Goal: Information Seeking & Learning: Learn about a topic

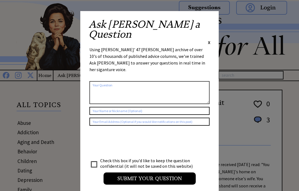
click at [209, 40] on span "X" at bounding box center [209, 43] width 2 height 6
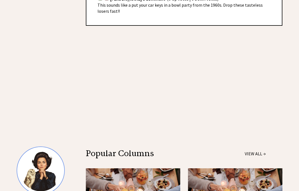
scroll to position [386, 0]
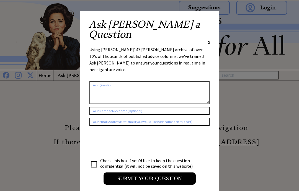
click at [210, 40] on span "X" at bounding box center [209, 43] width 2 height 6
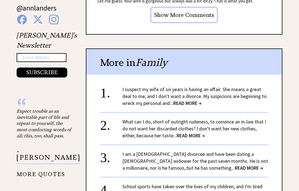
scroll to position [579, 0]
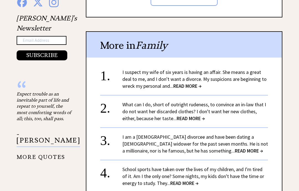
click at [235, 148] on span "READ MORE →" at bounding box center [249, 151] width 28 height 6
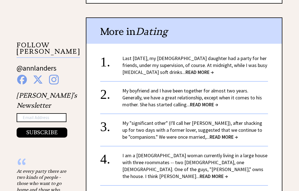
scroll to position [502, 0]
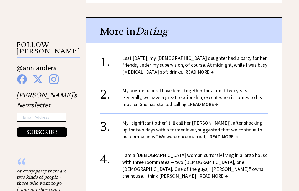
click at [177, 56] on link "Last [DATE], my [DEMOGRAPHIC_DATA] daughter had a party for her friends, under …" at bounding box center [195, 65] width 145 height 20
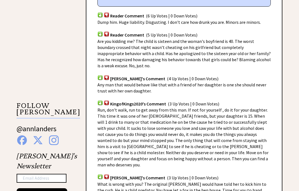
scroll to position [384, 0]
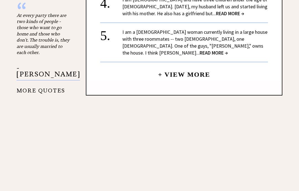
scroll to position [658, 0]
click at [200, 49] on span "READ MORE →" at bounding box center [214, 52] width 28 height 6
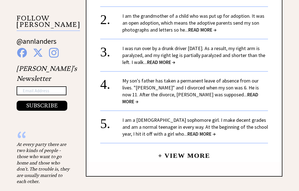
scroll to position [529, 0]
click at [209, 91] on span "READ MORE →" at bounding box center [191, 97] width 136 height 13
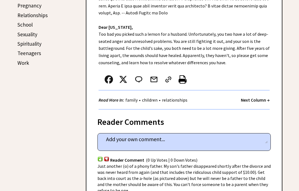
scroll to position [267, 0]
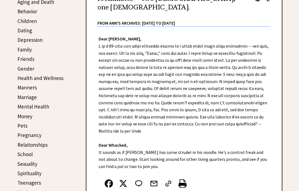
scroll to position [140, 0]
